Goal: Navigation & Orientation: Find specific page/section

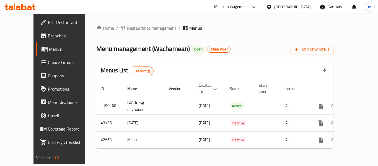
click at [301, 10] on div "[GEOGRAPHIC_DATA]" at bounding box center [293, 7] width 37 height 6
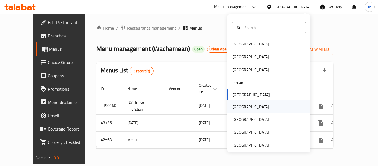
click at [246, 108] on div "[GEOGRAPHIC_DATA]" at bounding box center [269, 106] width 83 height 13
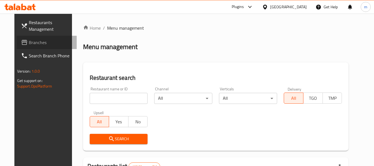
click at [29, 42] on span "Branches" at bounding box center [51, 42] width 44 height 7
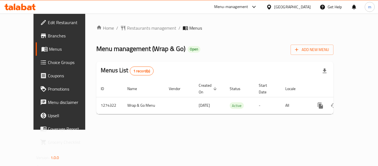
click at [309, 6] on div "[GEOGRAPHIC_DATA]" at bounding box center [293, 7] width 37 height 6
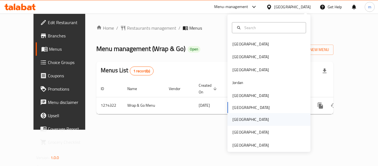
click at [237, 122] on div "Qatar" at bounding box center [251, 119] width 37 height 6
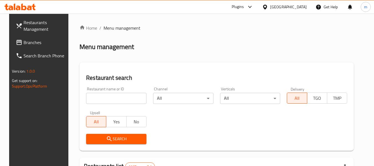
click at [27, 37] on link "Branches" at bounding box center [41, 42] width 60 height 13
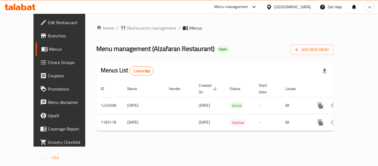
click at [275, 4] on div at bounding box center [271, 7] width 8 height 6
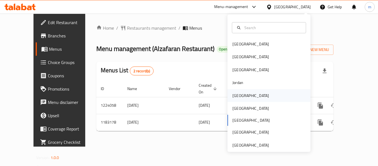
click at [239, 94] on div "[GEOGRAPHIC_DATA]" at bounding box center [251, 96] width 37 height 6
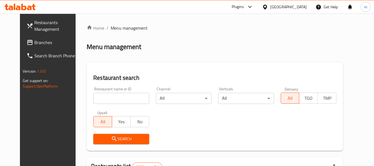
click at [34, 43] on span "Branches" at bounding box center [56, 42] width 44 height 7
